Goal: Information Seeking & Learning: Learn about a topic

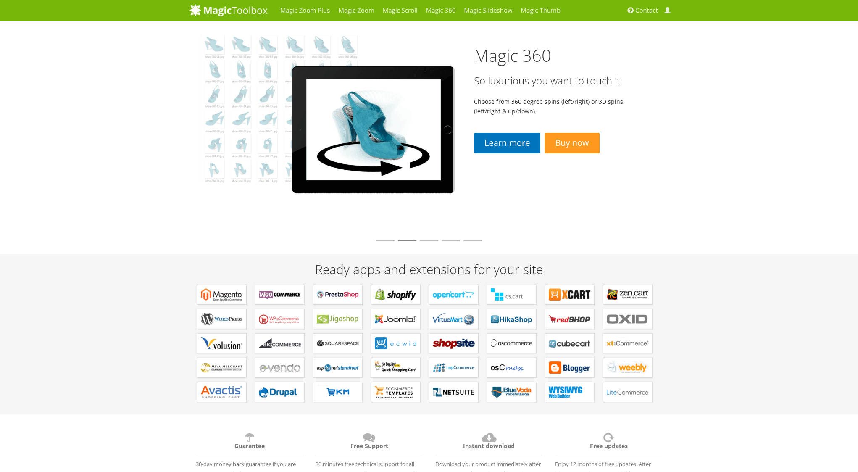
click at [427, 241] on li at bounding box center [429, 240] width 18 height 1
click at [446, 241] on li at bounding box center [451, 240] width 18 height 1
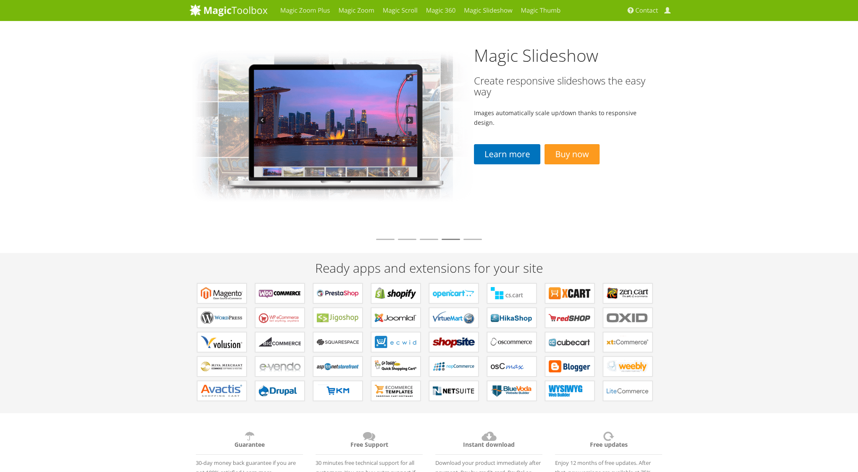
click at [391, 240] on li at bounding box center [385, 239] width 18 height 1
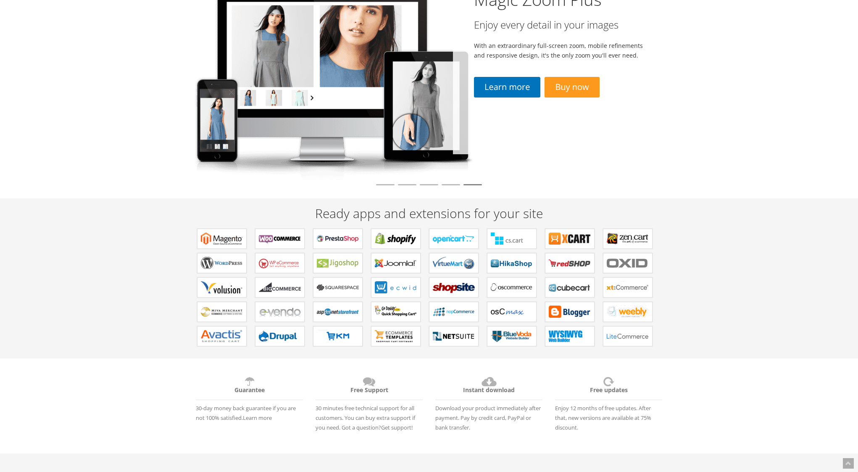
scroll to position [93, 0]
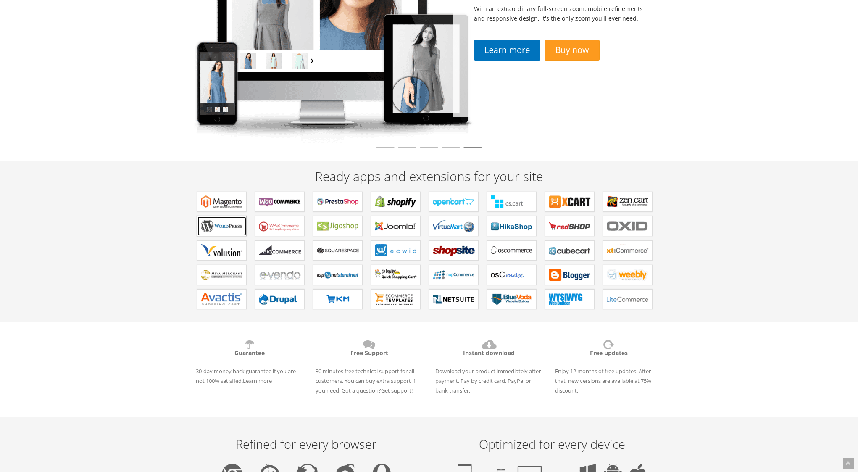
click at [213, 228] on b "Plugins for WordPress" at bounding box center [222, 226] width 42 height 13
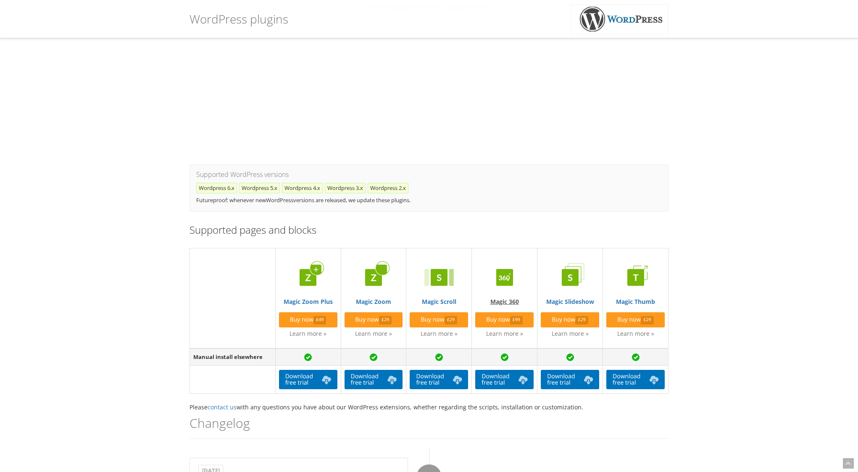
scroll to position [116, 0]
click at [507, 301] on link "Magic 360" at bounding box center [504, 283] width 58 height 45
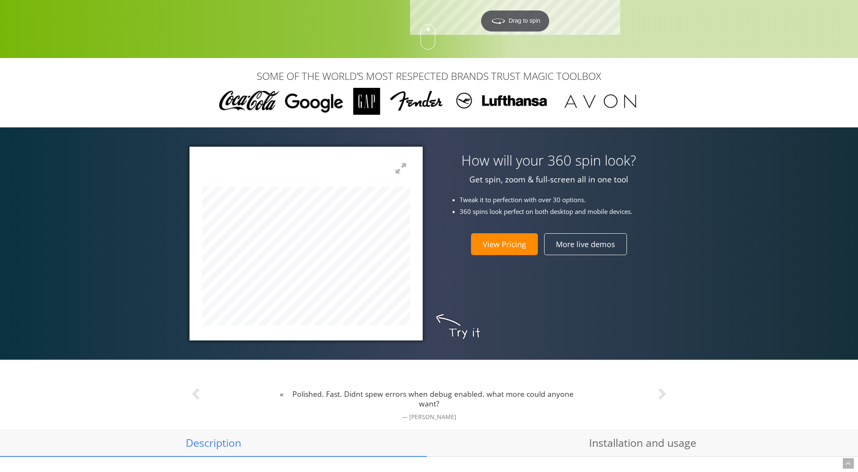
scroll to position [198, 0]
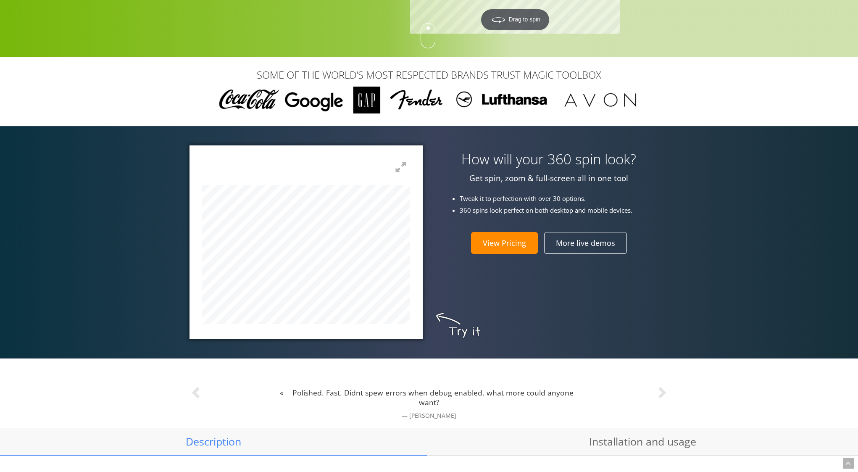
click at [509, 302] on div "How will your 360 spin look? Get spin, zoom & full-screen all in one tool Tweak…" at bounding box center [429, 241] width 492 height 193
click at [545, 309] on div "How will your 360 spin look? Get spin, zoom & full-screen all in one tool Tweak…" at bounding box center [429, 241] width 492 height 193
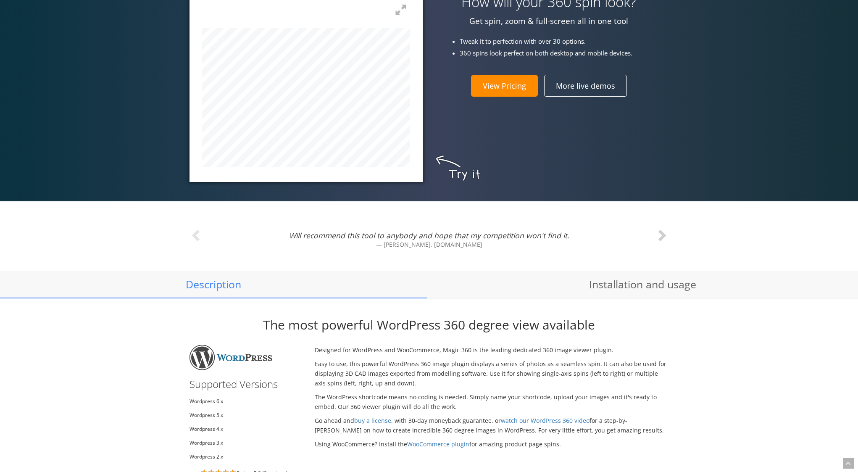
scroll to position [356, 0]
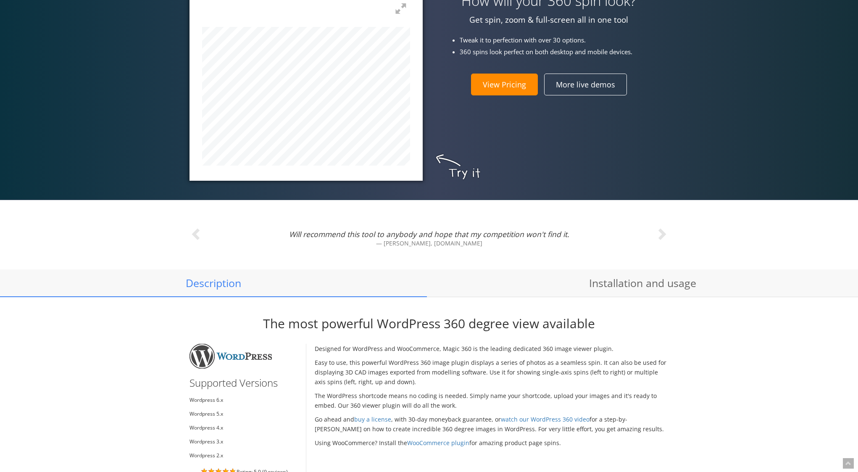
click at [193, 98] on div at bounding box center [306, 83] width 233 height 193
click at [645, 96] on div "How will your 360 spin look? Get spin, zoom & full-screen all in one tool Tweak…" at bounding box center [429, 83] width 492 height 193
click at [130, 103] on div "How will your 360 spin look? Get spin, zoom & full-screen all in one tool Tweak…" at bounding box center [429, 84] width 858 height 232
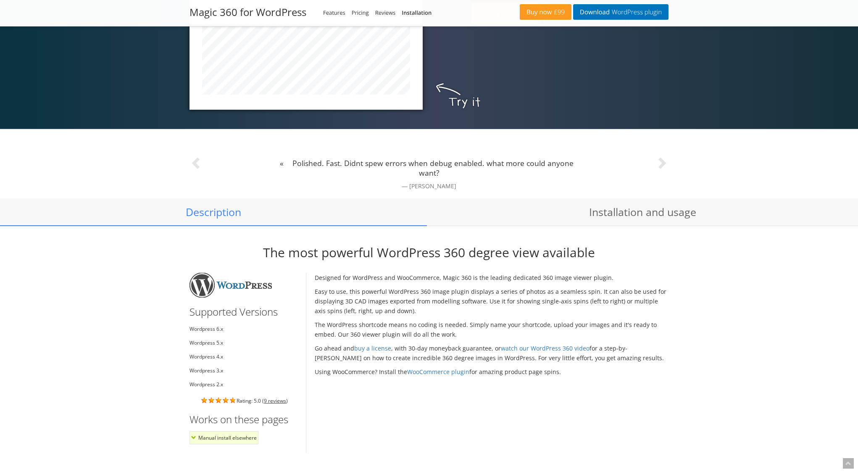
scroll to position [454, 0]
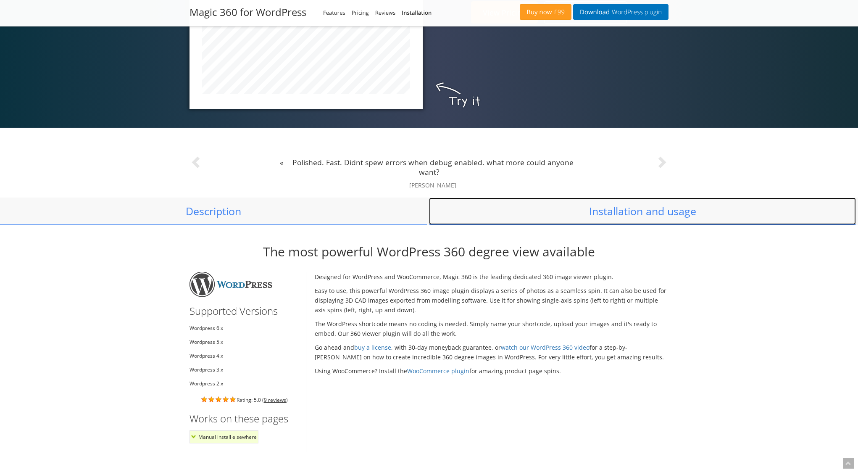
click at [629, 216] on link "Installation and usage" at bounding box center [642, 212] width 427 height 28
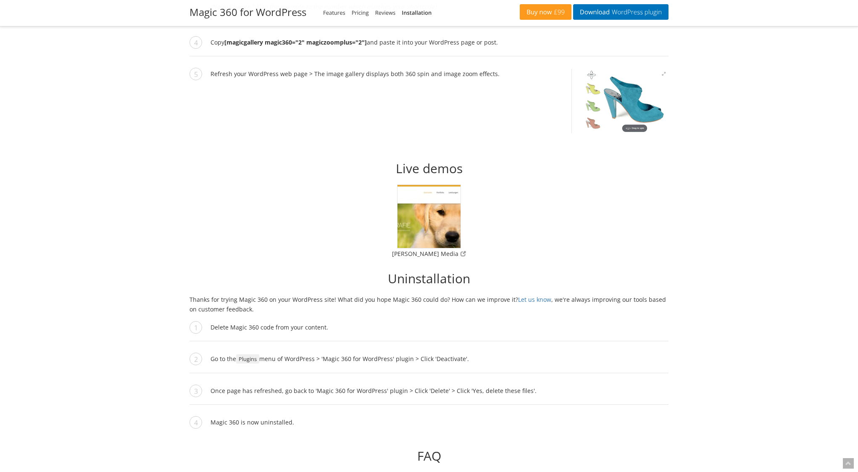
scroll to position [2467, 0]
click at [439, 216] on img at bounding box center [429, 216] width 64 height 64
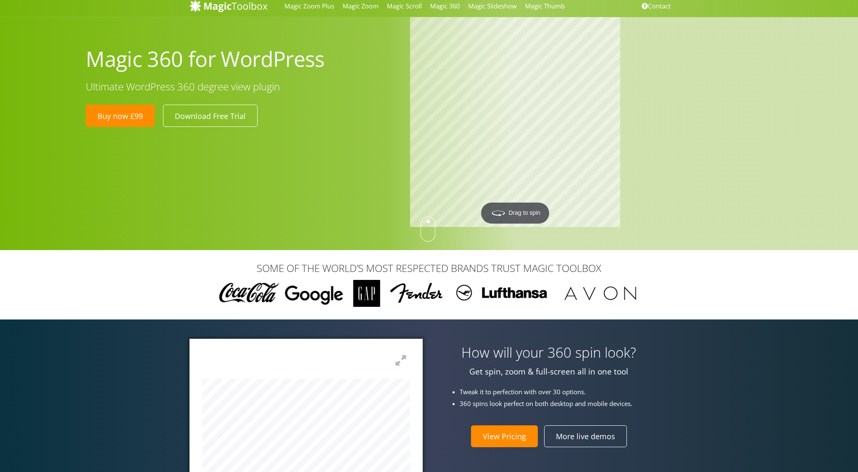
scroll to position [0, 0]
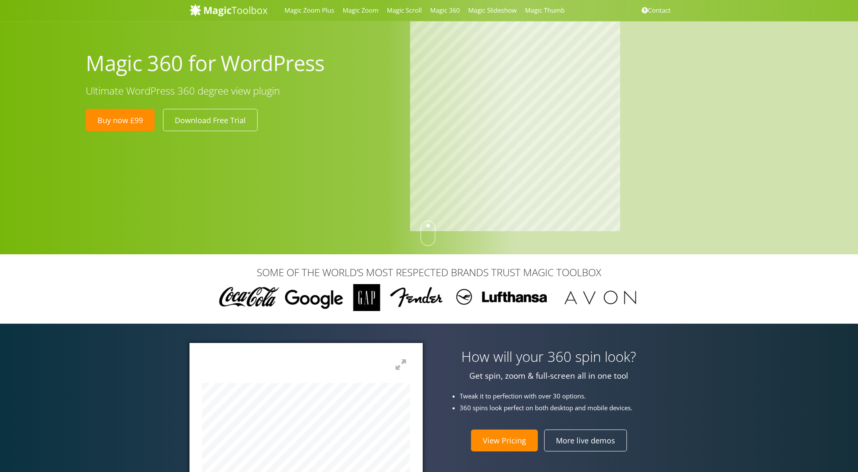
click at [275, 133] on div "Magic 360 for WordPress Ultimate WordPress 360 degree view plugin Buy now £99 D…" at bounding box center [468, 127] width 779 height 212
click at [0, 132] on html "Magic Zoom Plus Magic Zoom Magic Scroll Magic 360 Magic Slideshow Magic Thumb C…" at bounding box center [429, 236] width 858 height 472
click at [74, 121] on div "Magic 360 for WordPress Ultimate WordPress 360 degree view plugin Buy now £99 D…" at bounding box center [429, 127] width 858 height 254
click at [0, 104] on html "Magic Zoom Plus Magic Zoom Magic Scroll Magic 360 Magic Slideshow Magic Thumb C…" at bounding box center [429, 236] width 858 height 472
click at [0, 97] on html "Magic Zoom Plus Magic Zoom Magic Scroll Magic 360 Magic Slideshow Magic Thumb C…" at bounding box center [429, 236] width 858 height 472
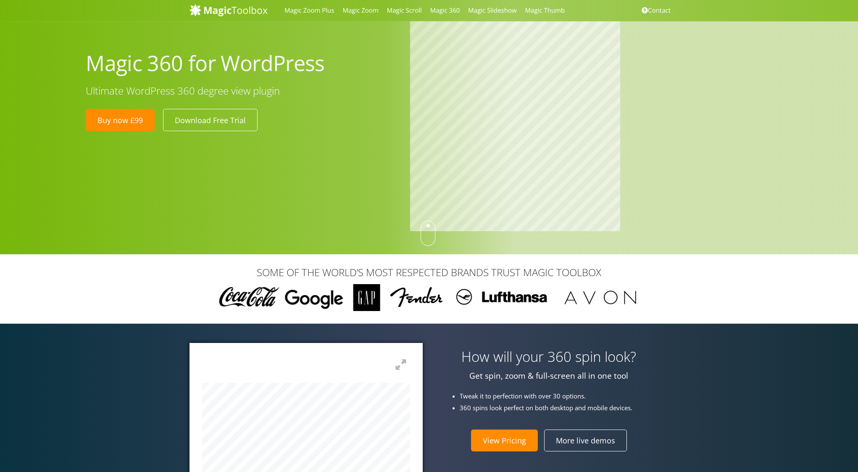
click at [0, 94] on html "Magic Zoom Plus Magic Zoom Magic Scroll Magic 360 Magic Slideshow Magic Thumb C…" at bounding box center [429, 236] width 858 height 472
click at [0, 131] on html "Magic Zoom Plus Magic Zoom Magic Scroll Magic 360 Magic Slideshow Magic Thumb C…" at bounding box center [429, 236] width 858 height 472
click at [0, 127] on html "Magic Zoom Plus Magic Zoom Magic Scroll Magic 360 Magic Slideshow Magic Thumb C…" at bounding box center [429, 236] width 858 height 472
click at [858, 103] on html "Magic Zoom Plus Magic Zoom Magic Scroll Magic 360 Magic Slideshow Magic Thumb C…" at bounding box center [429, 236] width 858 height 472
click at [858, 188] on html "Magic Zoom Plus Magic Zoom Magic Scroll Magic 360 Magic Slideshow Magic Thumb C…" at bounding box center [429, 236] width 858 height 472
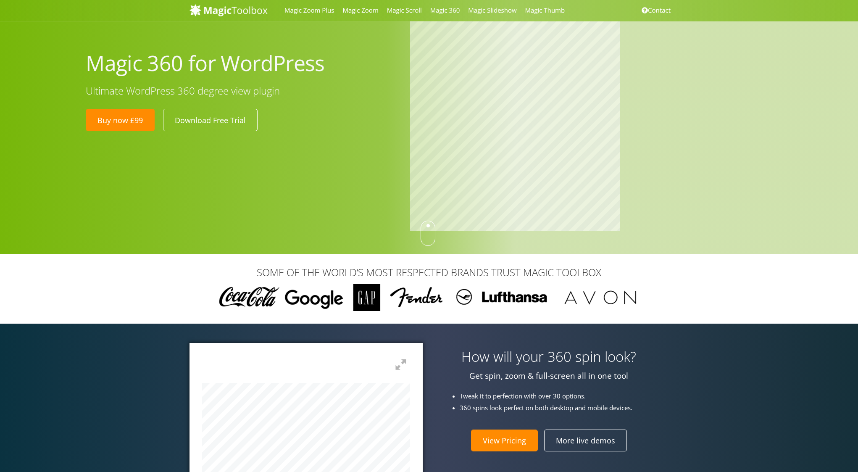
click at [715, 171] on div at bounding box center [598, 127] width 389 height 212
click at [766, 171] on div at bounding box center [598, 127] width 389 height 212
click at [735, 160] on div at bounding box center [598, 127] width 389 height 212
click at [673, 161] on div at bounding box center [598, 127] width 389 height 212
click at [199, 123] on link "Download Free Trial" at bounding box center [210, 120] width 95 height 22
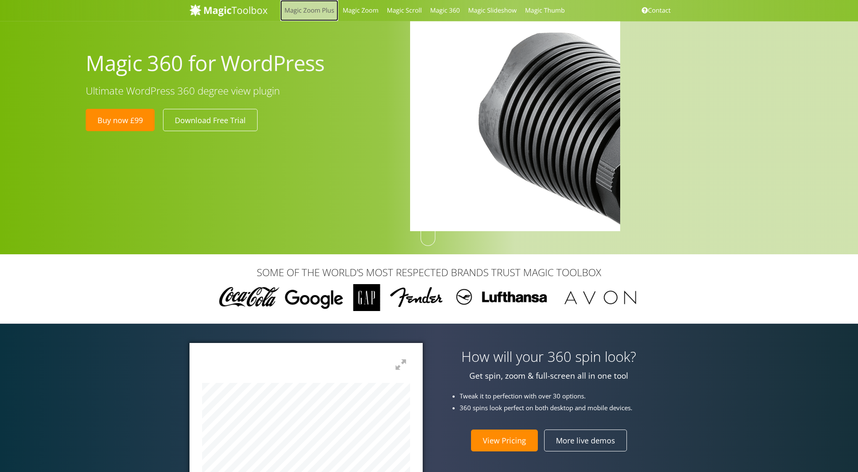
click at [314, 7] on link "Magic Zoom Plus" at bounding box center [309, 10] width 58 height 21
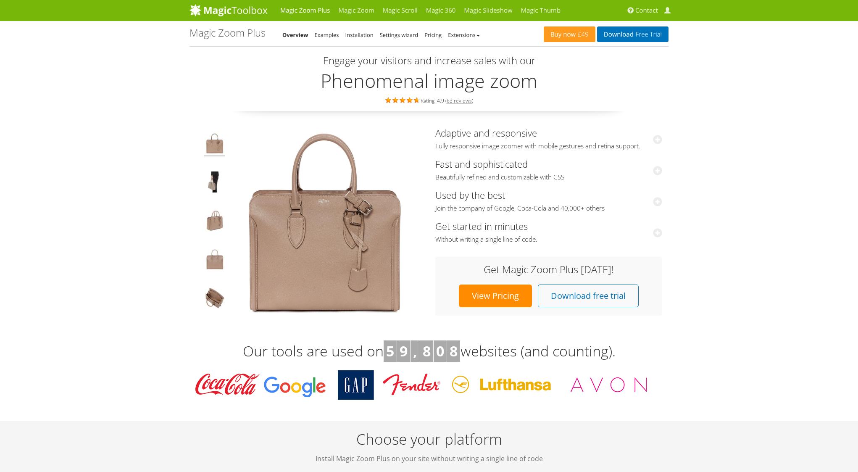
drag, startPoint x: 367, startPoint y: 234, endPoint x: 420, endPoint y: 299, distance: 83.9
click at [419, 294] on img at bounding box center [324, 222] width 189 height 189
click at [441, 10] on link "Magic 360" at bounding box center [441, 10] width 38 height 21
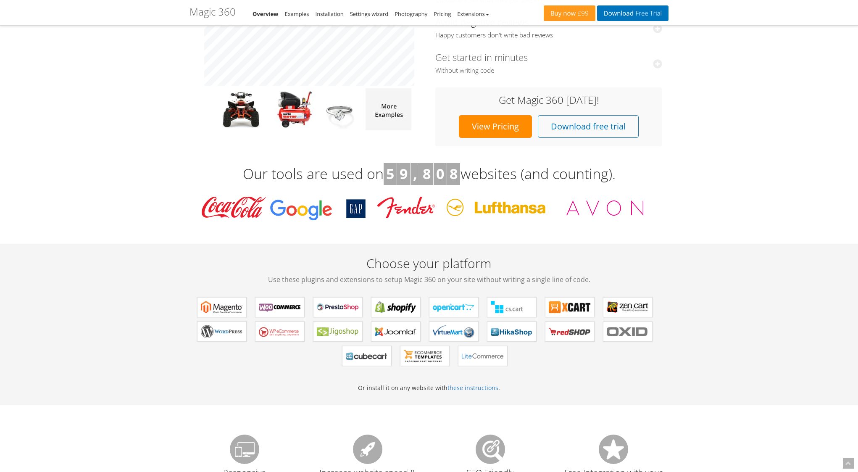
scroll to position [179, 0]
click at [230, 326] on b "Magic 360 for WordPress" at bounding box center [222, 332] width 42 height 13
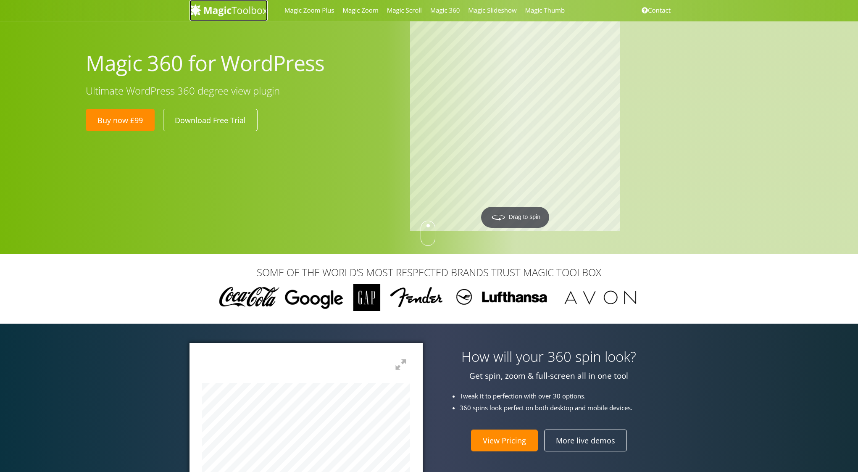
click at [242, 10] on img at bounding box center [229, 10] width 78 height 13
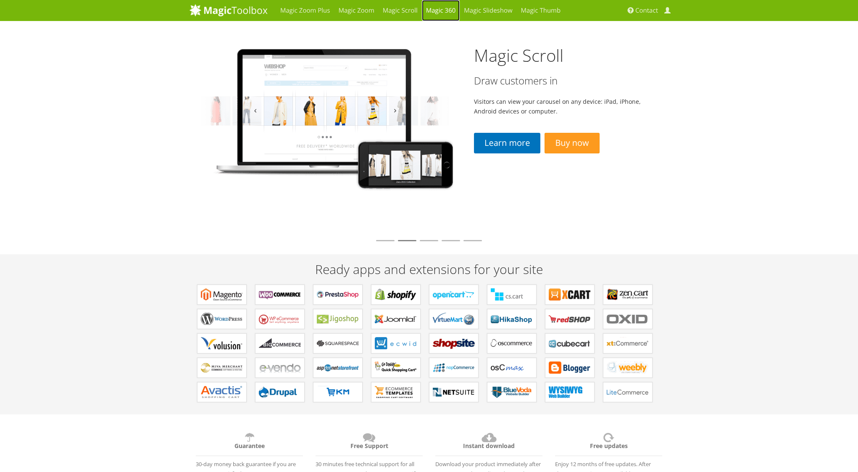
click at [437, 12] on link "Magic 360" at bounding box center [441, 10] width 38 height 21
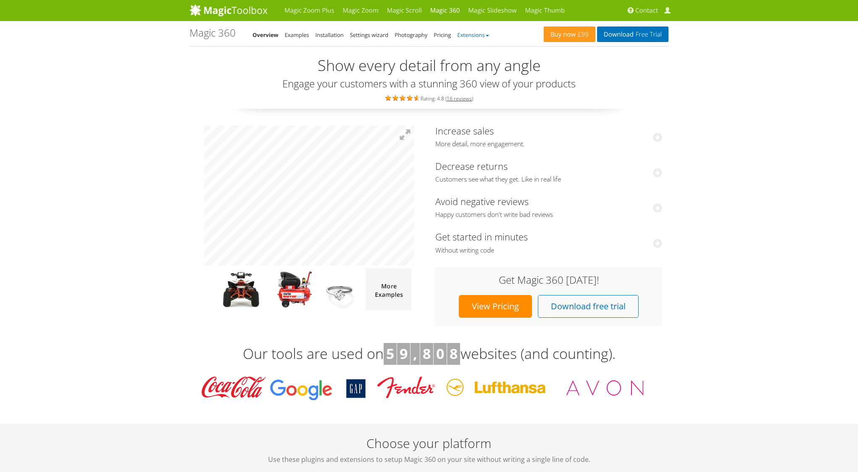
click at [476, 32] on link "Extensions" at bounding box center [473, 35] width 32 height 8
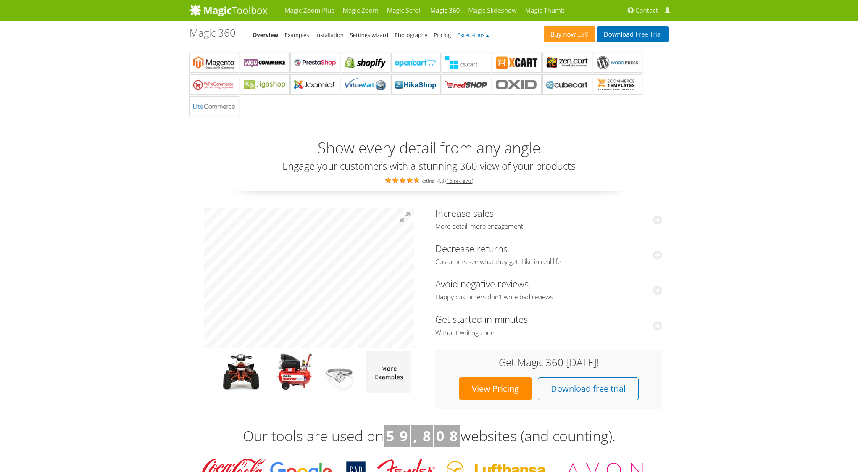
click at [476, 32] on link "Extensions" at bounding box center [473, 35] width 32 height 8
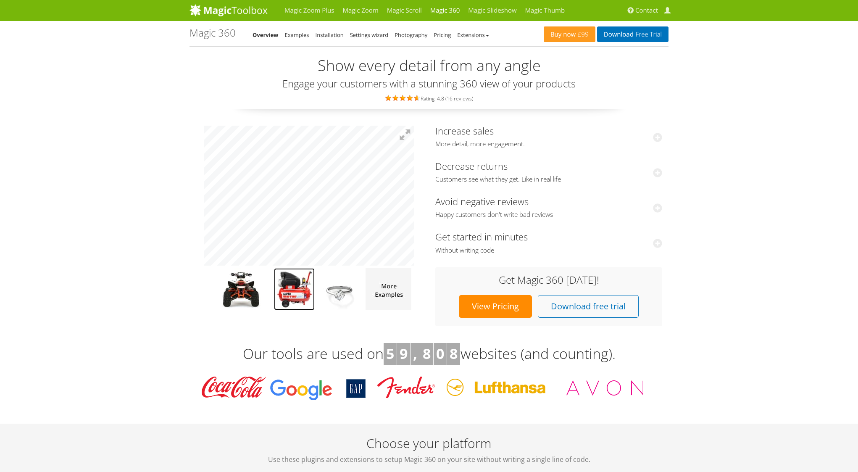
click at [298, 301] on img at bounding box center [294, 289] width 41 height 42
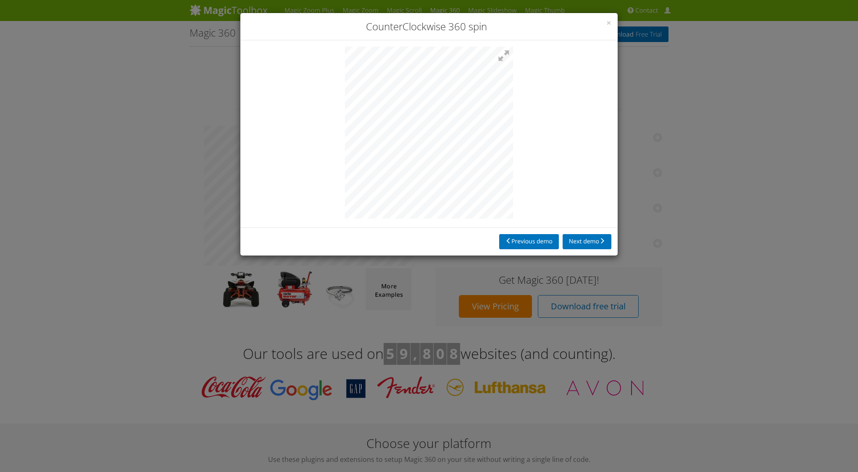
click at [285, 317] on div "× CounterClockwise 360 spin Previous demo Next demo" at bounding box center [429, 236] width 858 height 472
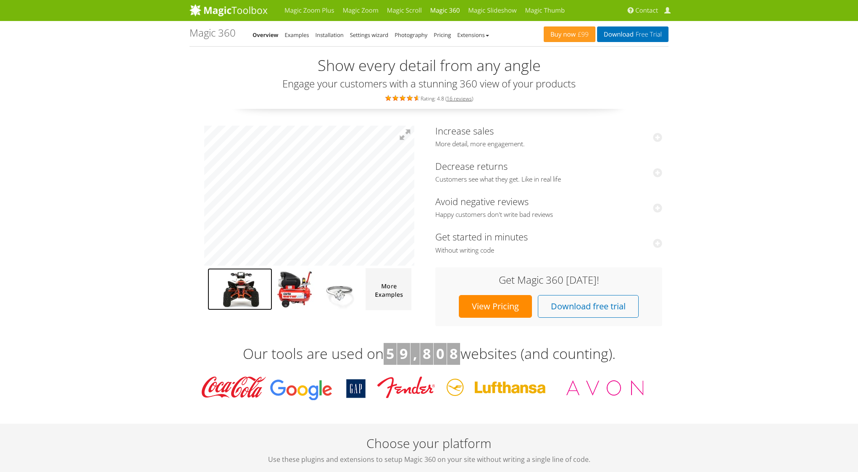
click at [248, 294] on img at bounding box center [240, 289] width 65 height 42
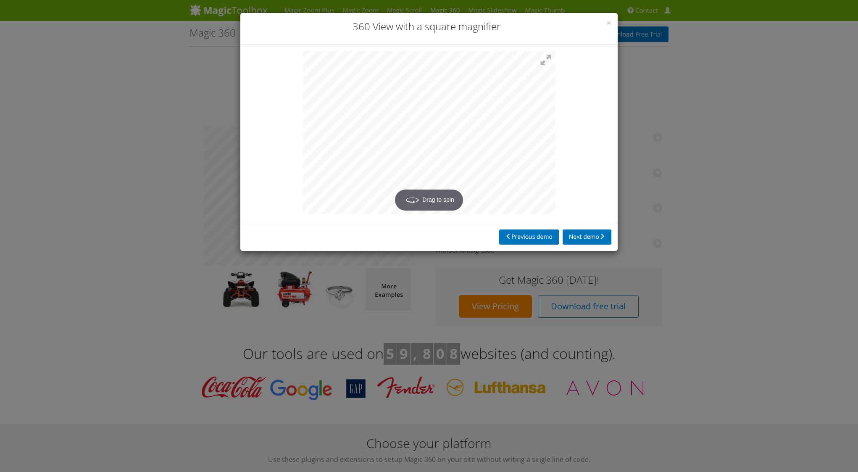
click at [412, 244] on div "× 360 View with a square magnifier Drag to spin Previous demo Next demo" at bounding box center [429, 132] width 378 height 239
click at [61, 240] on div "× 360 View with a square magnifier Previous demo Next demo" at bounding box center [429, 236] width 858 height 472
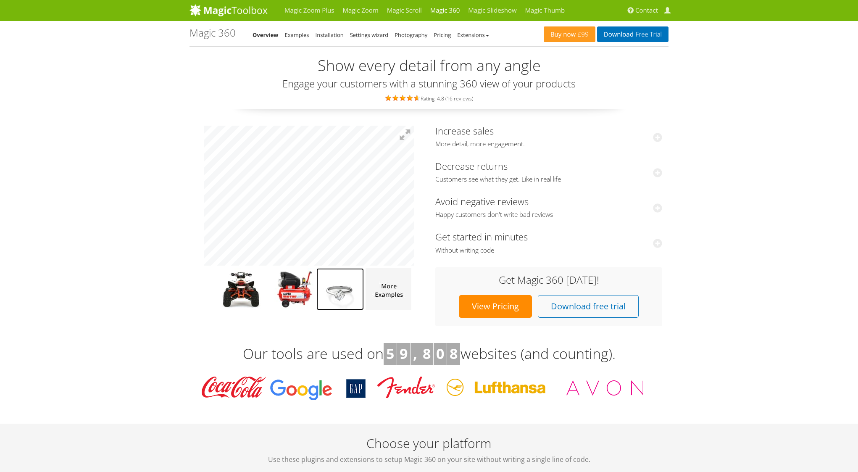
click at [339, 291] on img at bounding box center [339, 289] width 47 height 42
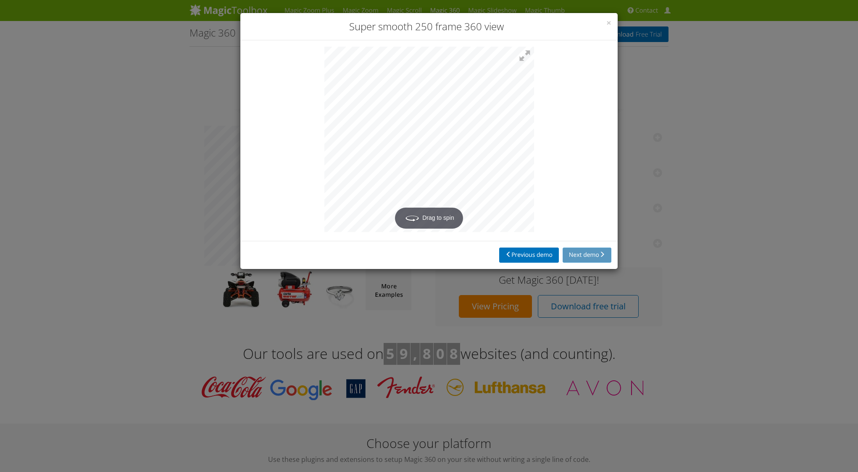
click at [339, 291] on div "× Super smooth 250 frame 360 view Drag to spin Previous demo Next demo" at bounding box center [429, 236] width 858 height 472
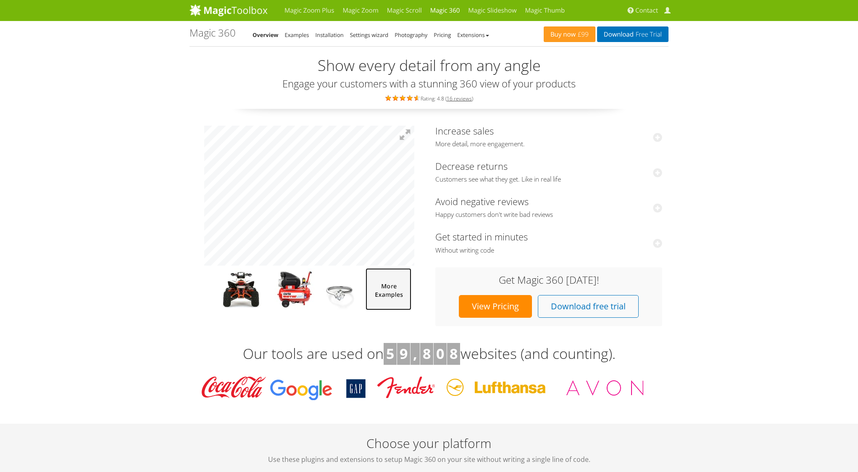
click at [393, 291] on img at bounding box center [389, 289] width 46 height 42
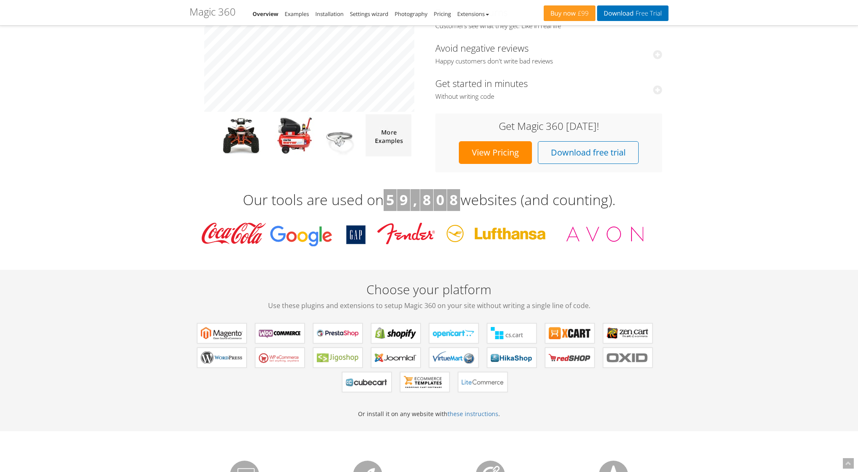
scroll to position [179, 0]
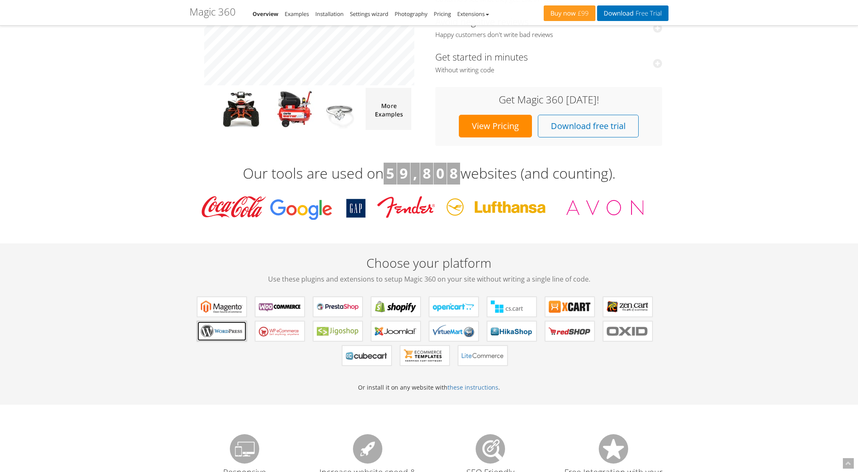
click at [206, 325] on b "Magic 360 for WordPress" at bounding box center [222, 331] width 42 height 13
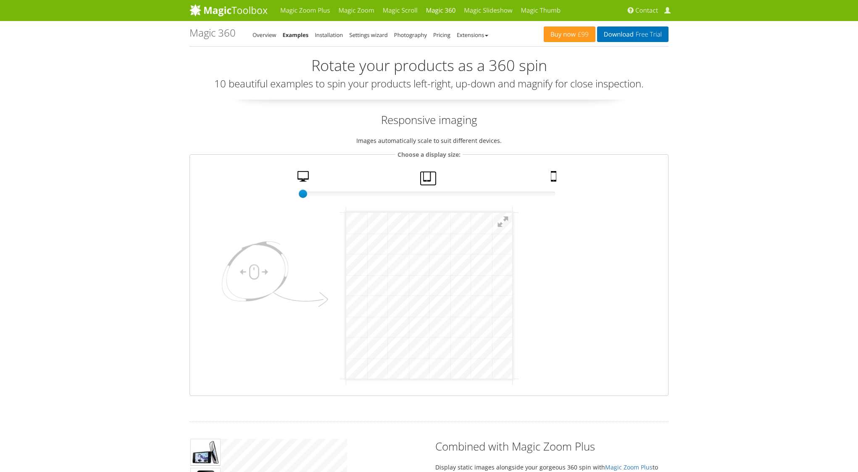
click at [427, 180] on link "Tablet" at bounding box center [428, 178] width 17 height 15
drag, startPoint x: 573, startPoint y: 177, endPoint x: 553, endPoint y: 177, distance: 20.6
click at [573, 177] on fieldset "Choose a display size: 75% size 50 Desktop Tablet Mobile" at bounding box center [429, 273] width 479 height 246
click at [552, 177] on link "Mobile" at bounding box center [555, 178] width 14 height 15
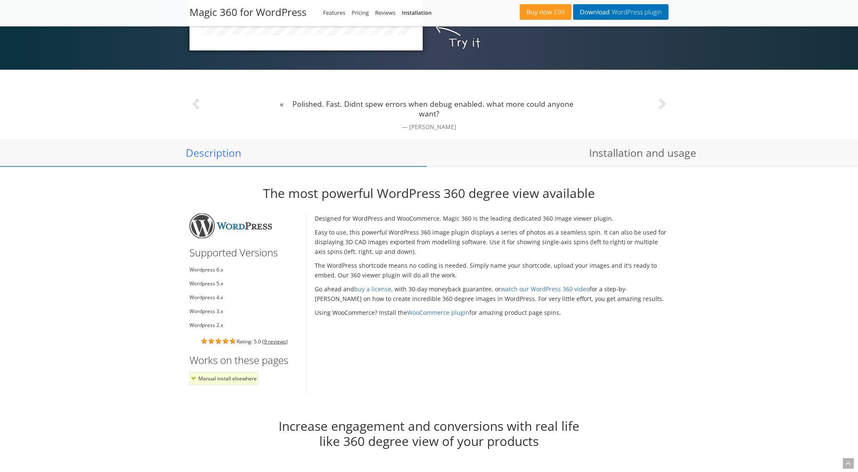
scroll to position [518, 0]
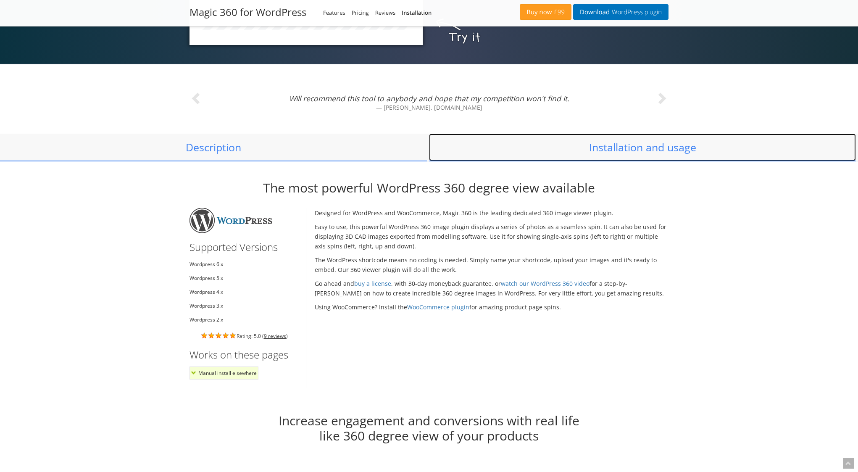
click at [667, 135] on link "Installation and usage" at bounding box center [642, 148] width 427 height 28
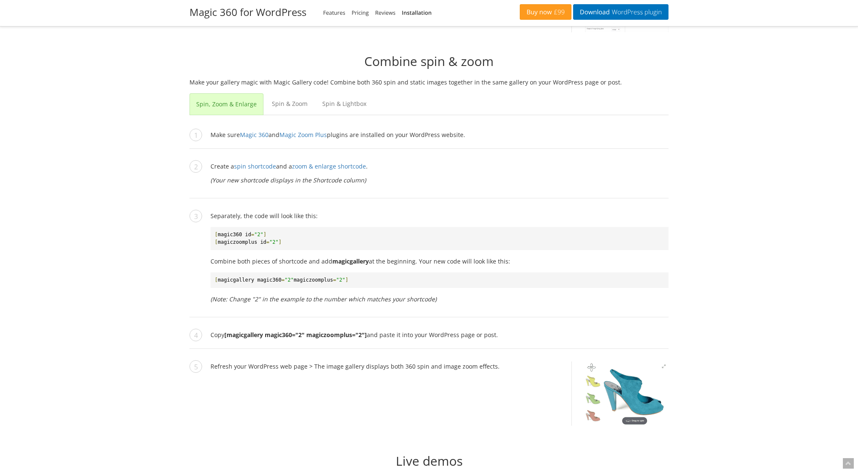
scroll to position [2172, 0]
click at [306, 137] on link "Magic Zoom Plus" at bounding box center [302, 136] width 47 height 8
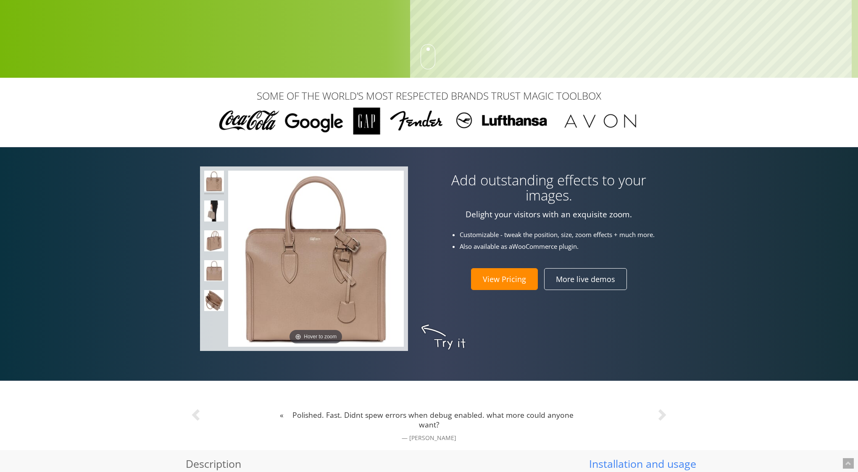
scroll to position [326, 0]
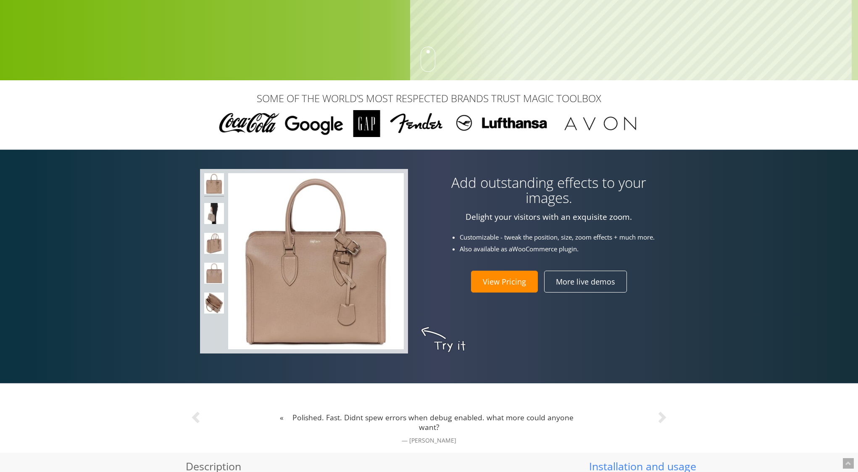
drag, startPoint x: 341, startPoint y: 269, endPoint x: 162, endPoint y: 270, distance: 179.0
click at [163, 271] on div "Click to expand Add outstanding effects to your images. Delight your visitors w…" at bounding box center [429, 267] width 858 height 234
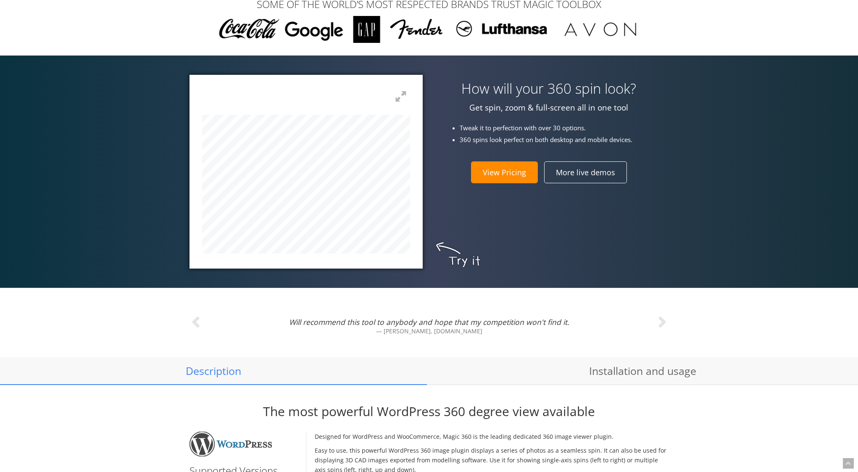
scroll to position [271, 0]
